Goal: Information Seeking & Learning: Check status

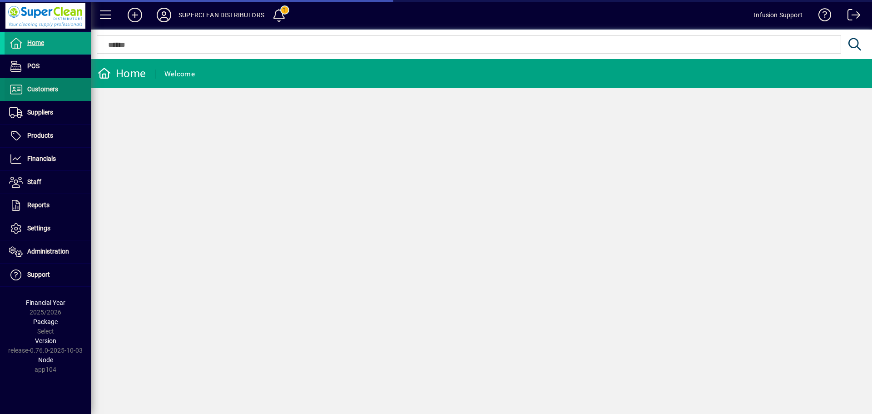
click at [41, 88] on span "Customers" at bounding box center [42, 88] width 31 height 7
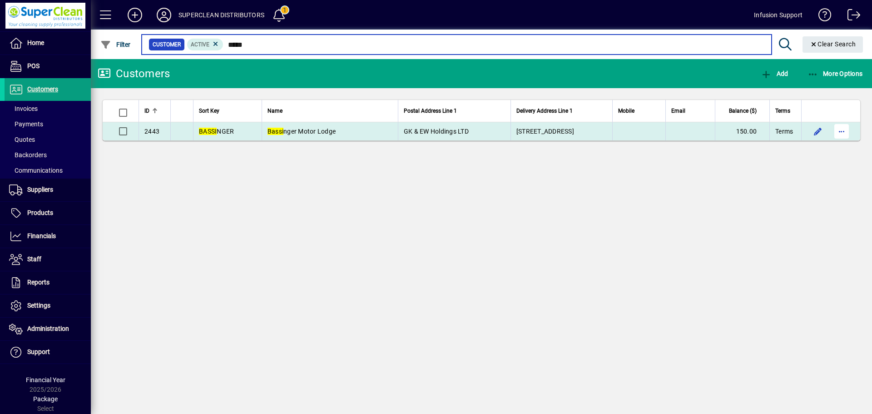
type input "*****"
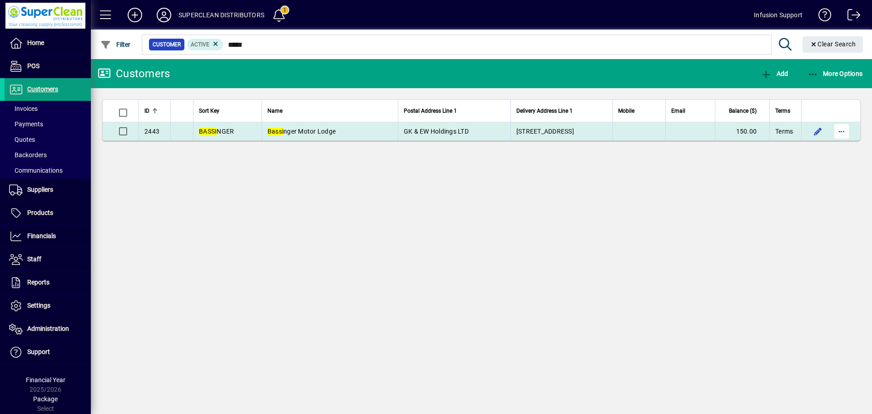
click at [844, 129] on span "button" at bounding box center [842, 131] width 22 height 22
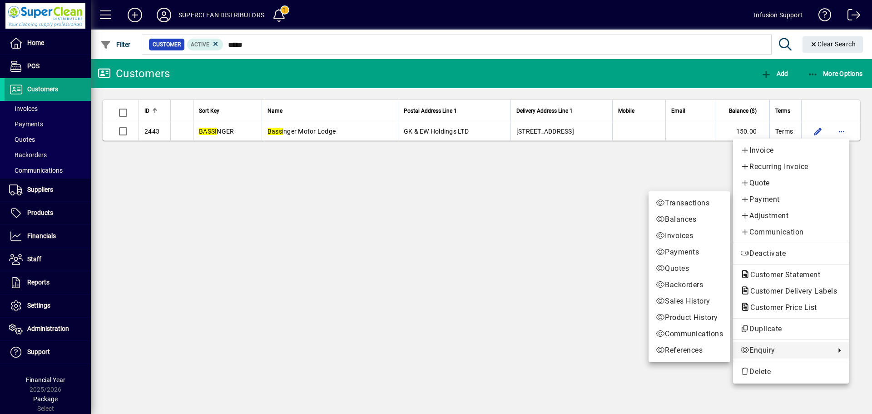
click at [767, 347] on span "Enquiry" at bounding box center [785, 350] width 90 height 11
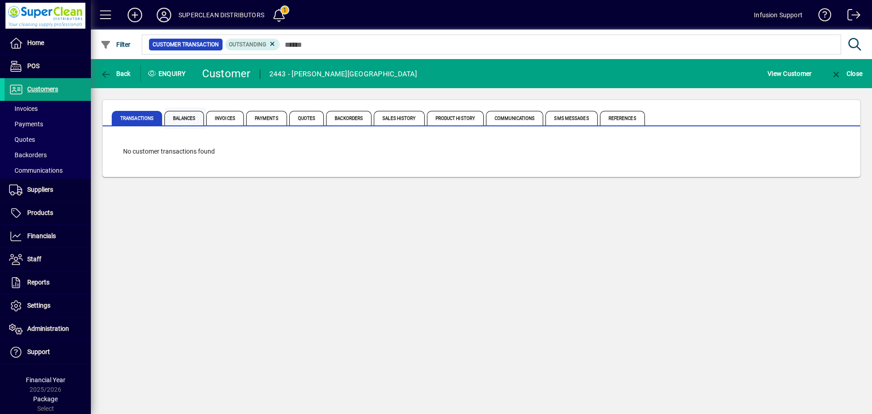
click at [198, 118] on span "Balances" at bounding box center [184, 118] width 40 height 15
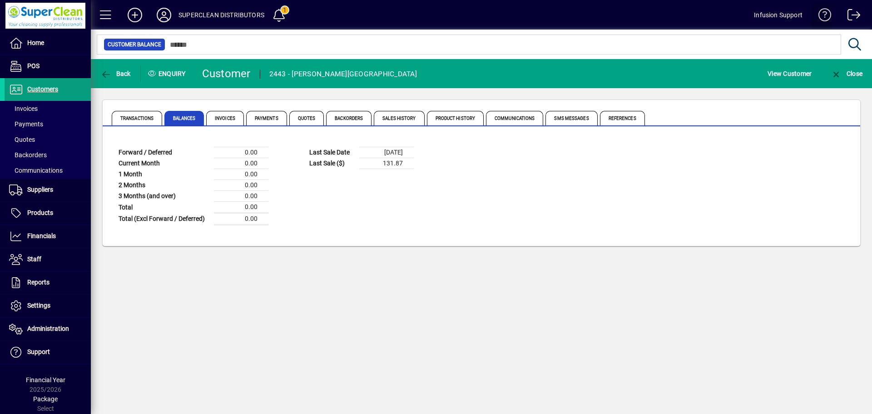
click at [823, 13] on span at bounding box center [822, 17] width 22 height 22
click at [168, 10] on icon at bounding box center [164, 15] width 18 height 15
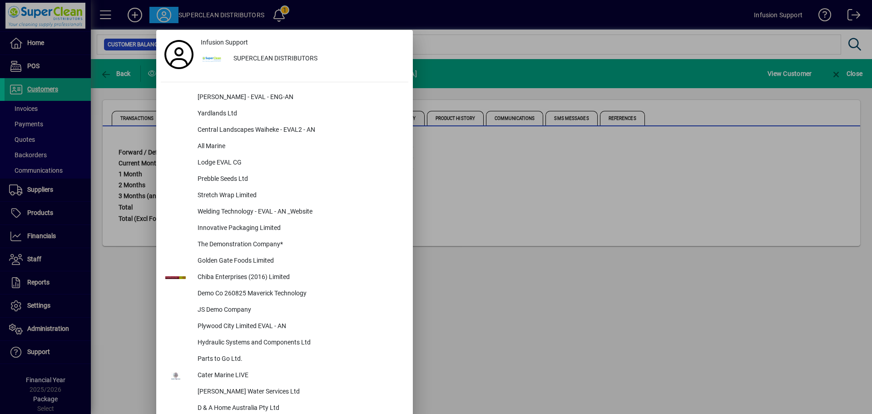
scroll to position [215, 0]
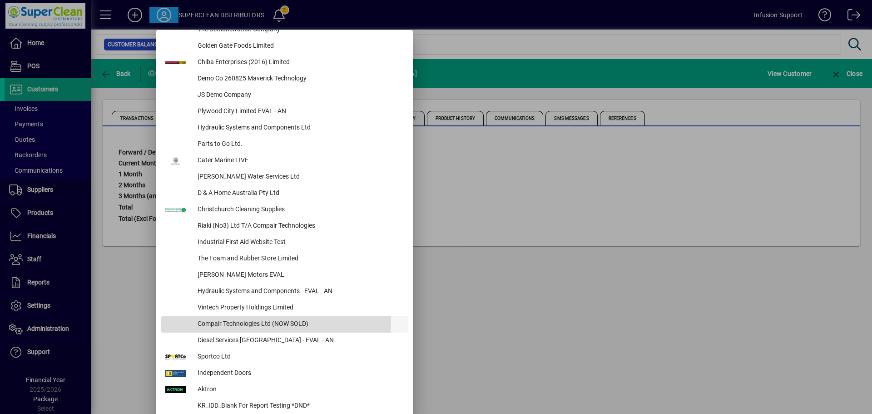
click at [218, 323] on div "Compair Technologies Ltd (NOW SOLD)" at bounding box center [299, 324] width 218 height 16
